Goal: Task Accomplishment & Management: Complete application form

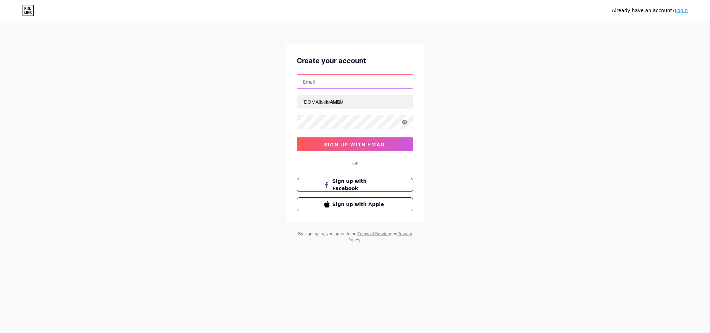
click at [365, 84] on input "text" at bounding box center [355, 82] width 116 height 14
paste input "[EMAIL_ADDRESS][DOMAIN_NAME]"
type input "[EMAIL_ADDRESS][DOMAIN_NAME]"
click at [331, 99] on input "text" at bounding box center [355, 102] width 116 height 14
type input "d"
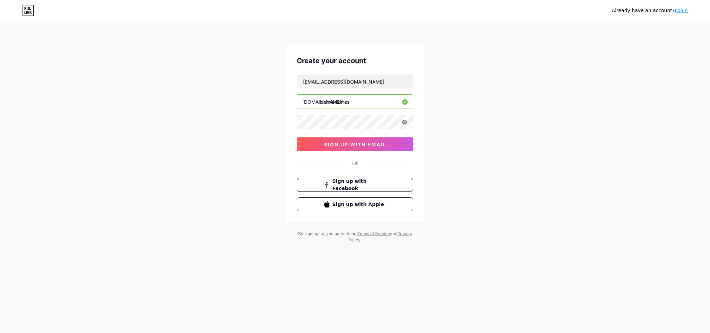
type input "delmartorres"
click at [205, 99] on div "Already have an account? Login Create your account [EMAIL_ADDRESS][DOMAIN_NAME]…" at bounding box center [355, 132] width 710 height 265
click at [351, 139] on button "sign up with email" at bounding box center [355, 144] width 116 height 14
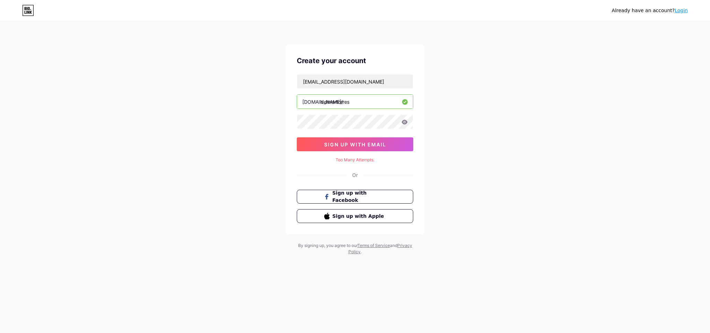
click at [405, 122] on icon at bounding box center [405, 122] width 6 height 5
click at [364, 145] on span "sign up with email" at bounding box center [355, 144] width 62 height 6
click at [403, 122] on icon at bounding box center [405, 122] width 6 height 5
click at [353, 160] on div "Too Many Attempts." at bounding box center [355, 160] width 116 height 6
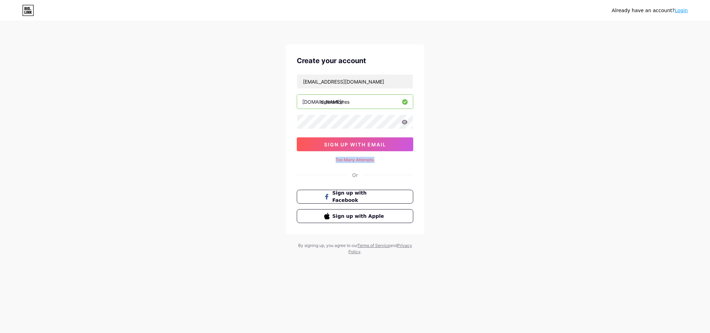
click at [353, 160] on div "Too Many Attempts." at bounding box center [355, 160] width 116 height 6
click at [239, 135] on div "Already have an account? Login Create your account [EMAIL_ADDRESS][DOMAIN_NAME]…" at bounding box center [355, 138] width 710 height 277
click at [245, 133] on div "Already have an account? Login Create your account [EMAIL_ADDRESS][DOMAIN_NAME]…" at bounding box center [355, 138] width 710 height 277
click at [678, 9] on link "Login" at bounding box center [681, 11] width 13 height 6
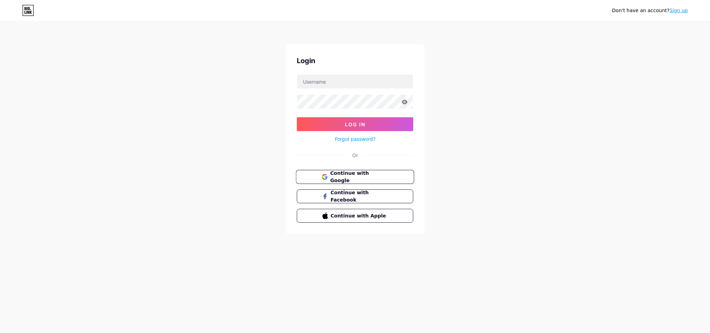
click at [367, 177] on span "Continue with Google" at bounding box center [359, 177] width 58 height 15
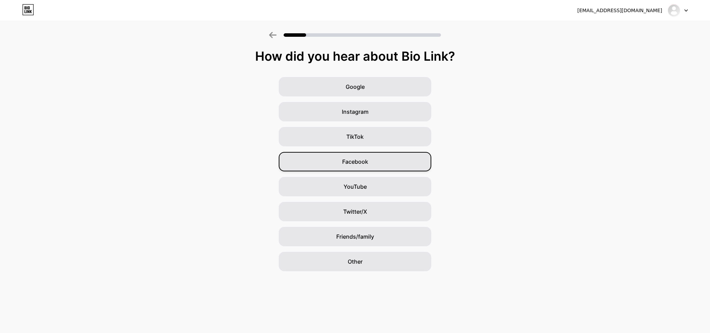
click at [379, 163] on div "Facebook" at bounding box center [355, 161] width 153 height 19
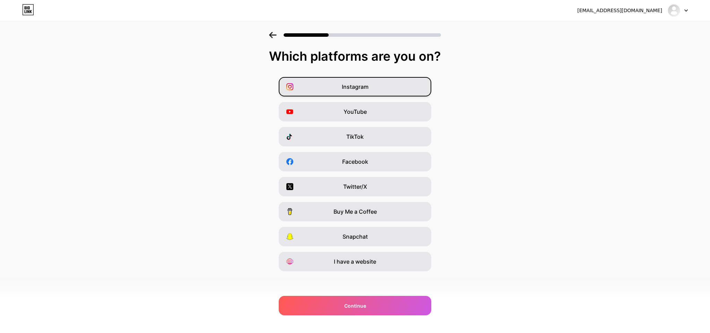
drag, startPoint x: 397, startPoint y: 88, endPoint x: 393, endPoint y: 99, distance: 11.7
click at [397, 88] on div "Instagram" at bounding box center [355, 86] width 153 height 19
click at [362, 160] on span "Facebook" at bounding box center [355, 161] width 26 height 8
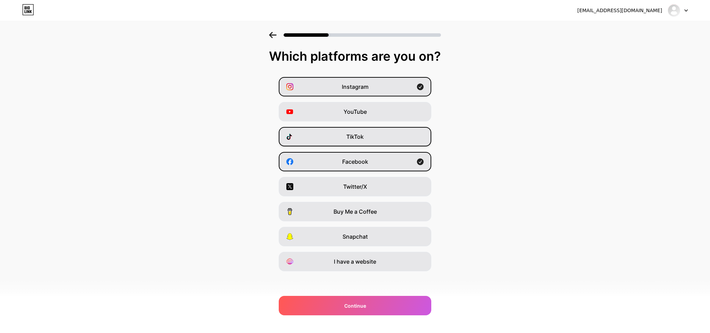
click at [369, 140] on div "TikTok" at bounding box center [355, 136] width 153 height 19
click at [381, 305] on div "Continue" at bounding box center [355, 305] width 153 height 19
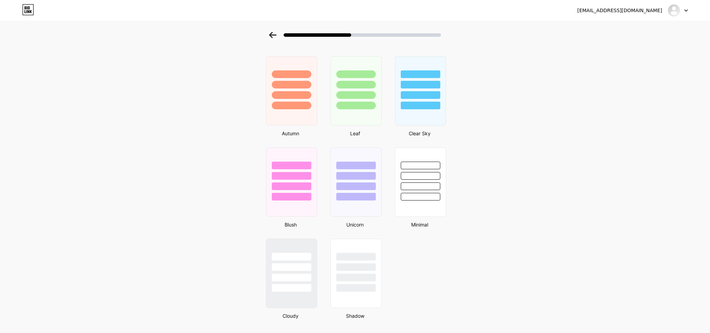
scroll to position [493, 0]
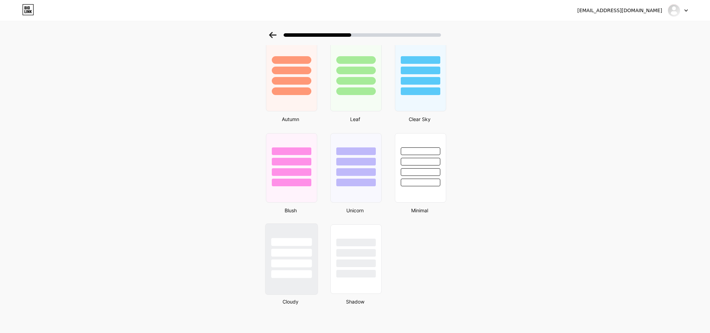
click at [311, 257] on div at bounding box center [292, 251] width 52 height 54
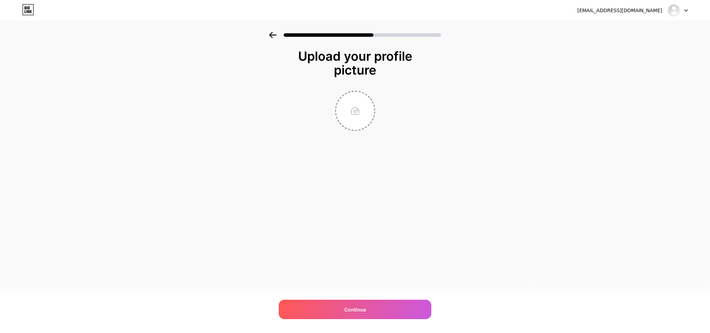
scroll to position [0, 0]
click at [356, 112] on input "file" at bounding box center [355, 111] width 38 height 38
click at [353, 102] on input "file" at bounding box center [355, 111] width 38 height 38
type input "C:\fakepath\DelMar.jpg"
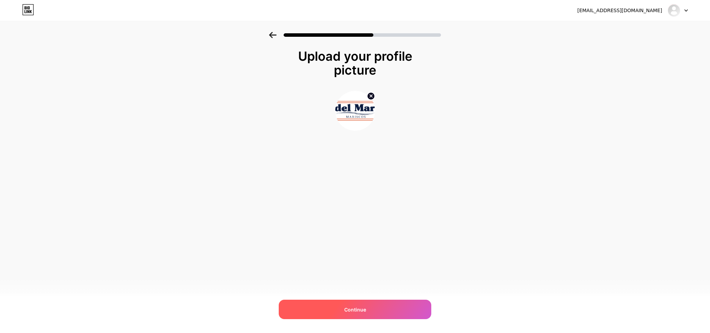
drag, startPoint x: 374, startPoint y: 309, endPoint x: 375, endPoint y: 305, distance: 4.1
click at [374, 309] on div "Continue" at bounding box center [355, 309] width 153 height 19
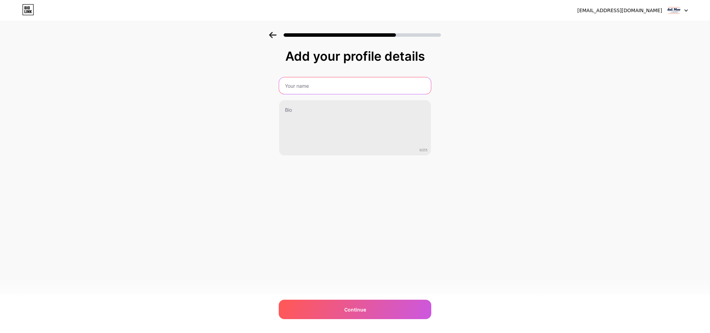
click at [353, 88] on input "text" at bounding box center [355, 85] width 152 height 17
type input "d"
click at [306, 87] on input "Del Mar - Suc.Torres" at bounding box center [354, 85] width 153 height 17
click at [307, 87] on input "Del Mar - Suc.Torres" at bounding box center [354, 85] width 153 height 17
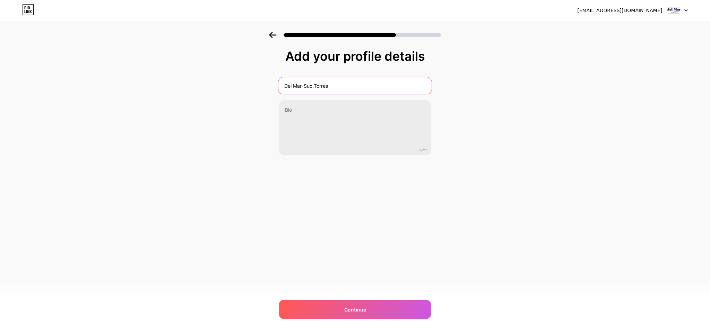
type input "Del Mar-Suc.Torres"
click at [477, 134] on div "Add your profile details Del Mar-Suc.Torres 0/255 Continue Error" at bounding box center [355, 111] width 710 height 158
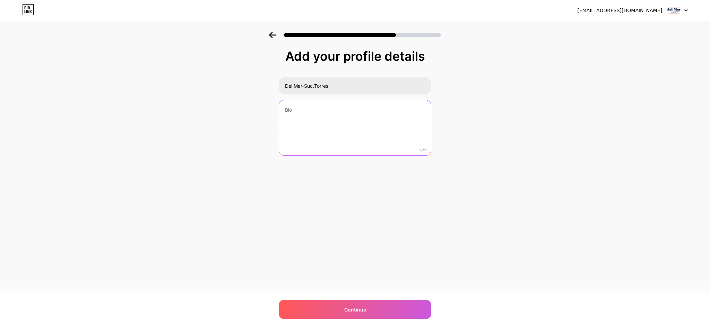
click at [306, 118] on textarea at bounding box center [355, 128] width 152 height 56
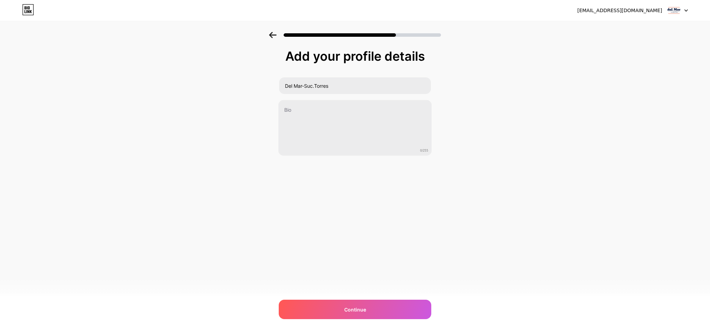
click at [338, 235] on div "delmarjrz.oficial@gmail.com Logout Link Copied Add your profile details Del Mar…" at bounding box center [355, 166] width 710 height 333
click at [355, 313] on div "Continue" at bounding box center [355, 309] width 153 height 19
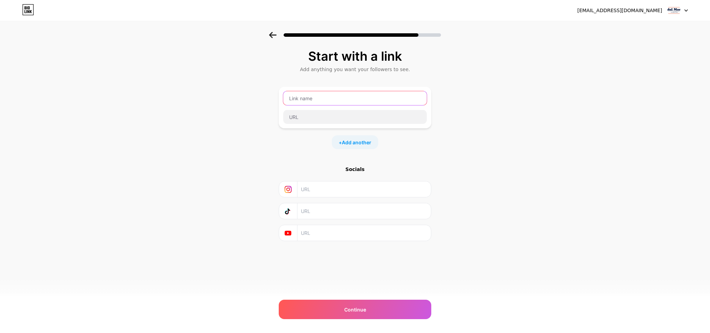
click at [356, 98] on input "text" at bounding box center [355, 98] width 144 height 14
click at [467, 118] on div "Start with a link Add anything you want your followers to see. + Add another So…" at bounding box center [355, 154] width 710 height 244
click at [318, 98] on input "text" at bounding box center [355, 98] width 144 height 14
type input "Pídenos en Uber Eats"
click at [369, 144] on span "Add another" at bounding box center [356, 142] width 29 height 7
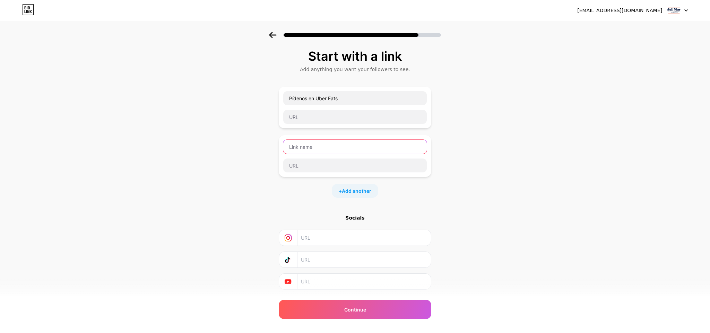
click at [358, 148] on input "text" at bounding box center [355, 147] width 144 height 14
type input "Pídenos en Didi Food"
click at [353, 192] on span "Add another" at bounding box center [356, 190] width 29 height 7
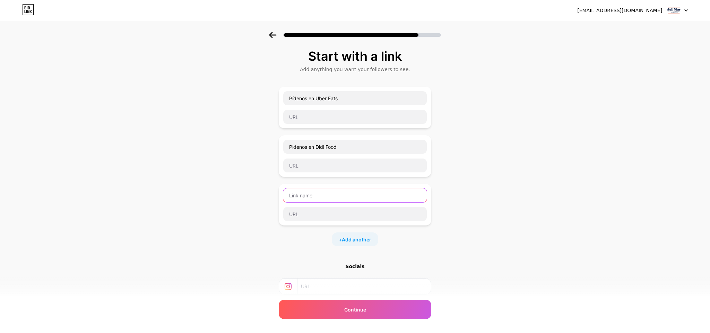
click at [350, 197] on input "text" at bounding box center [355, 195] width 144 height 14
type input "Pídenos en Rappi"
click at [292, 97] on input "Pídenos en Uber Eats" at bounding box center [355, 98] width 144 height 14
click at [289, 97] on input "Pídenos en Uber Eats" at bounding box center [355, 98] width 144 height 14
type input "🟢Pídenos en Uber Eats"
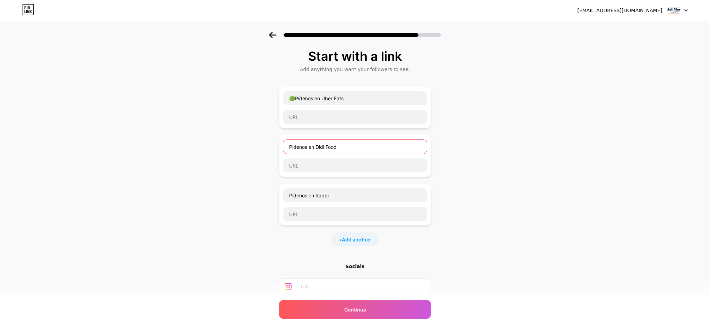
click at [287, 147] on input "Pídenos en Didi Food" at bounding box center [355, 147] width 144 height 14
type input "🟠Pídenos en Didi Food"
click at [289, 195] on input "Pídenos en Rappi" at bounding box center [355, 195] width 144 height 14
type input "🔴Pídenos en Rappi"
click at [489, 166] on div "Start with a link Add anything you want your followers to see. 🟢Pídenos en Uber…" at bounding box center [355, 202] width 710 height 341
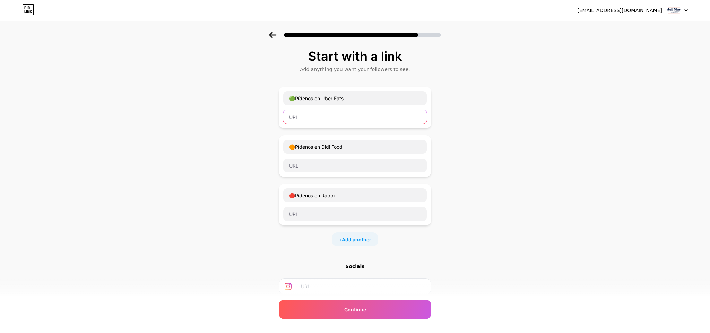
click at [356, 116] on input "text" at bounding box center [355, 117] width 144 height 14
paste input "https://www.ubereats.com/store-browse-uuid/9178ad0d-f5e6-4d0f-8a05-fc0e6c522db2…"
type input "https://www.ubereats.com/store-browse-uuid/9178ad0d-f5e6-4d0f-8a05-fc0e6c522db2…"
click at [588, 148] on div "Start with a link Add anything you want your followers to see. 🟢Pídenos en Uber…" at bounding box center [355, 202] width 710 height 341
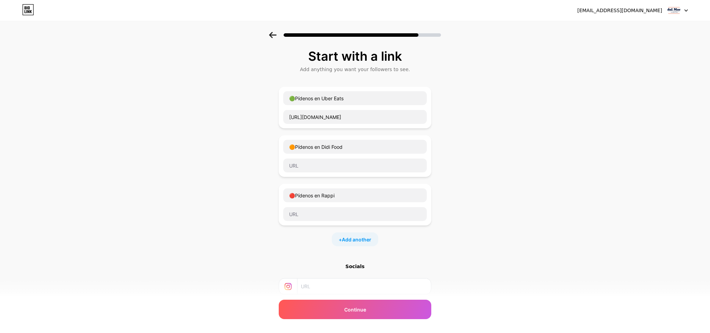
scroll to position [0, 0]
click at [339, 166] on input "text" at bounding box center [355, 165] width 144 height 14
click at [339, 159] on input "text" at bounding box center [355, 165] width 144 height 14
paste input "https://www.didi-food.com/es-MX/food/store/5764607666358583553/Del-Mar-Mariscos…"
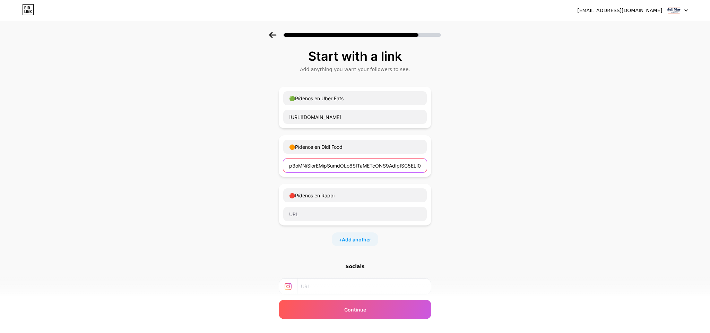
type input "https://www.didi-food.com/es-MX/food/store/5764607666358583553/Del-Mar-Mariscos…"
click at [554, 176] on div "Start with a link Add anything you want your followers to see. 🟢Pídenos en Uber…" at bounding box center [355, 202] width 710 height 341
click at [314, 212] on input "text" at bounding box center [355, 214] width 144 height 14
paste input "https://www.rappi.com.mx/restaurantes/delivery/45932-mariscos-del-mar?utm_sourc…"
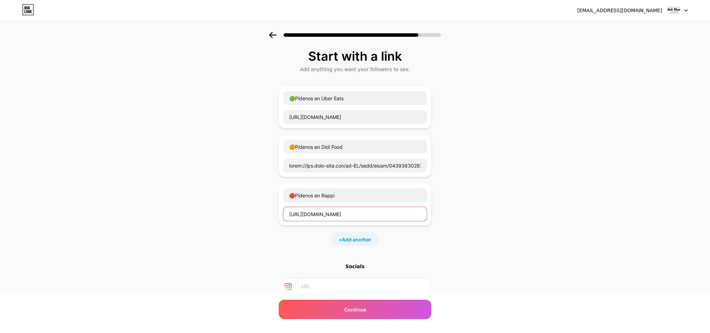
scroll to position [0, 187]
type input "https://www.rappi.com.mx/restaurantes/delivery/45932-mariscos-del-mar?utm_sourc…"
drag, startPoint x: 502, startPoint y: 210, endPoint x: 499, endPoint y: 219, distance: 9.5
click at [502, 210] on div "Start with a link Add anything you want your followers to see. 🟢Pídenos en Uber…" at bounding box center [355, 202] width 710 height 341
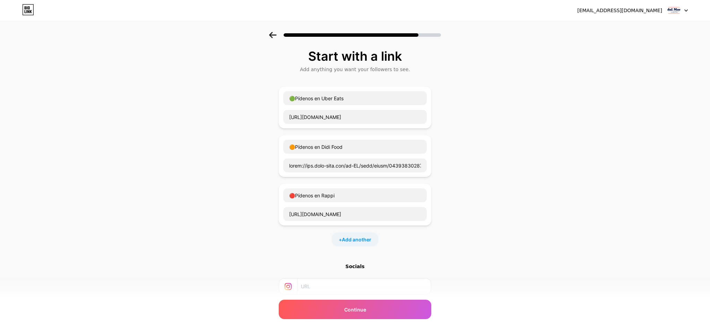
scroll to position [68, 0]
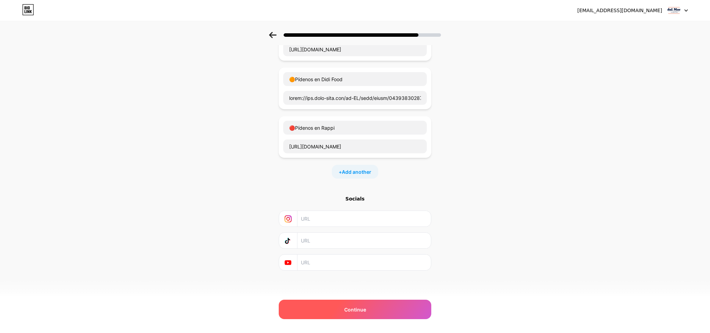
click at [394, 306] on div "Continue" at bounding box center [355, 309] width 153 height 19
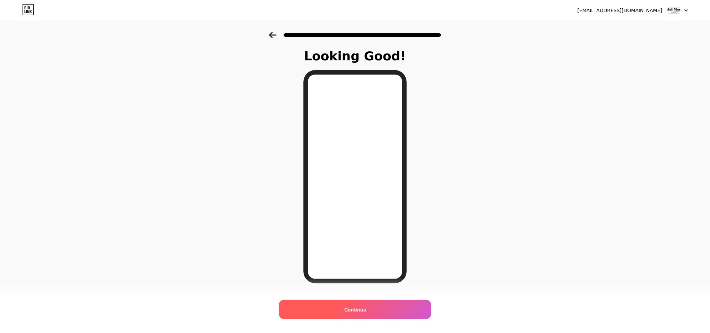
click at [401, 306] on div "Continue" at bounding box center [355, 309] width 153 height 19
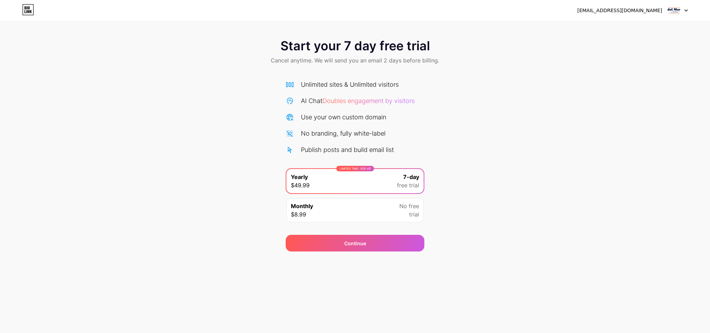
click at [28, 8] on icon at bounding box center [29, 7] width 2 height 3
click at [681, 11] on div at bounding box center [678, 10] width 20 height 12
click at [512, 33] on div "Start your 7 day free trial Cancel anytime. We will send you an email 2 days be…" at bounding box center [355, 52] width 710 height 41
